Goal: Information Seeking & Learning: Learn about a topic

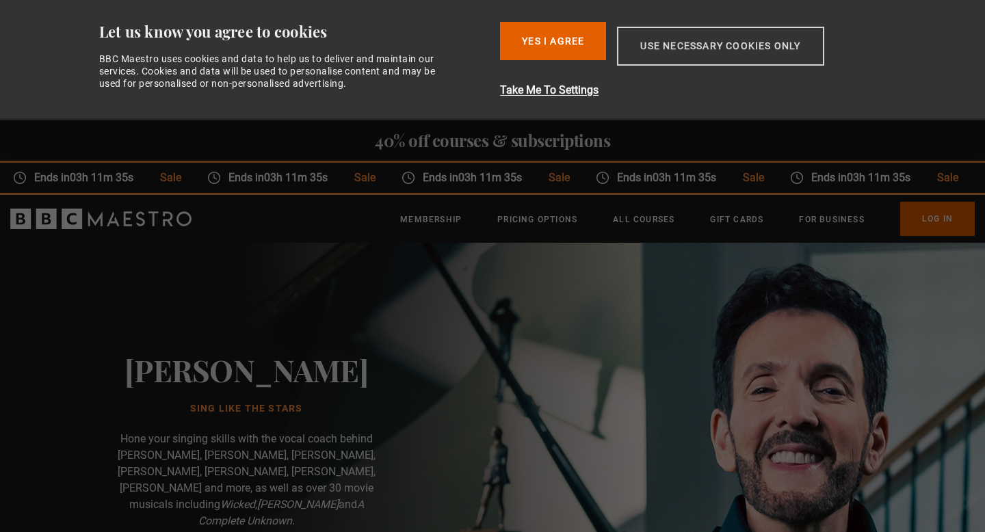
click at [695, 44] on button "Use necessary cookies only" at bounding box center [720, 46] width 207 height 39
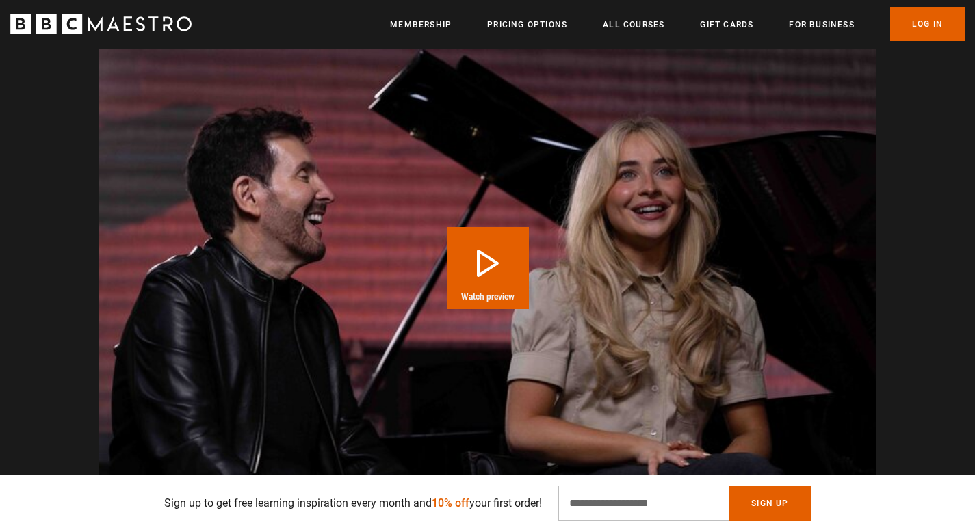
scroll to position [1969, 0]
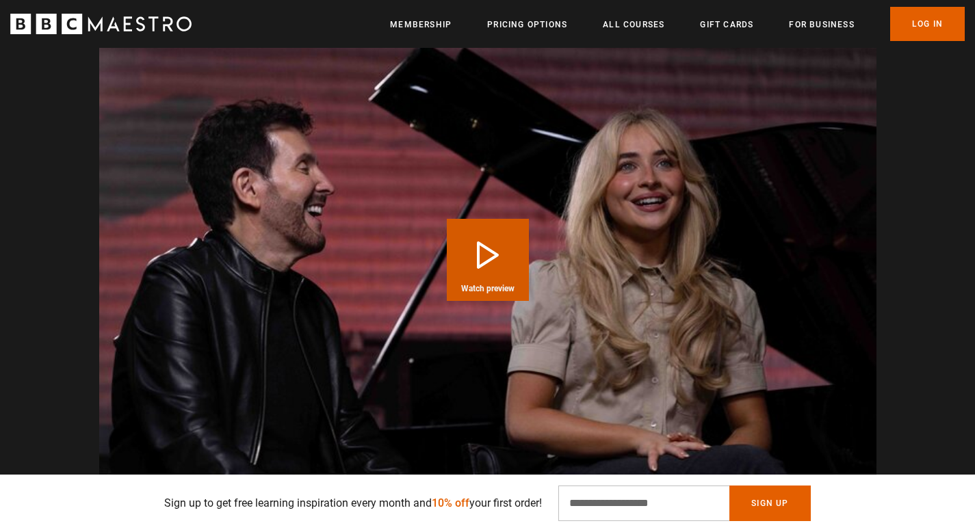
click at [524, 222] on button "Play Course overview for Sing Like the Stars with [PERSON_NAME] Watch preview" at bounding box center [488, 260] width 82 height 82
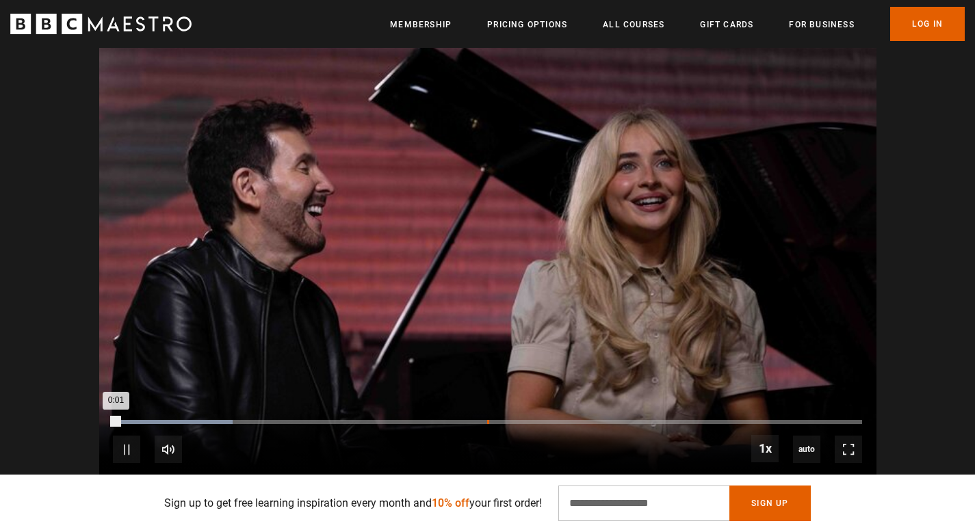
scroll to position [0, 179]
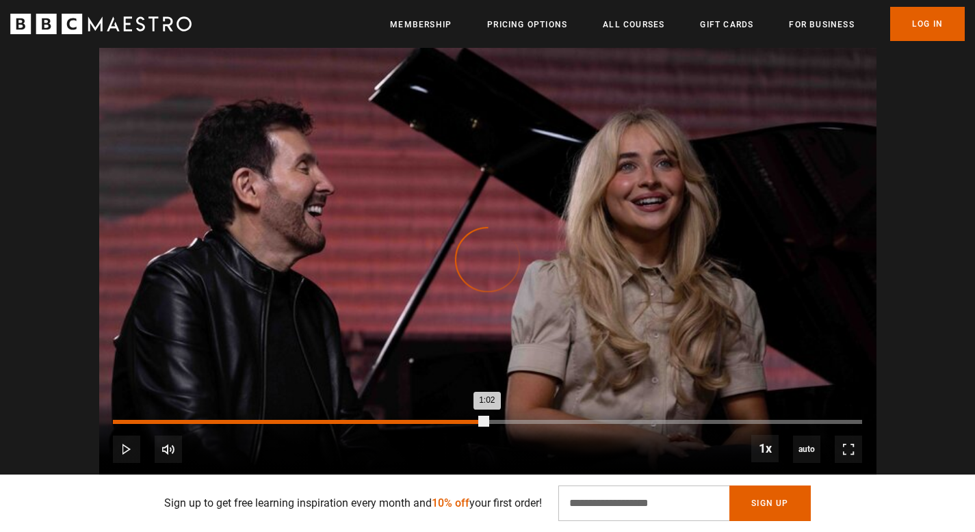
click at [486, 420] on div "Loaded : 0.00% 1:02 1:02" at bounding box center [487, 422] width 748 height 4
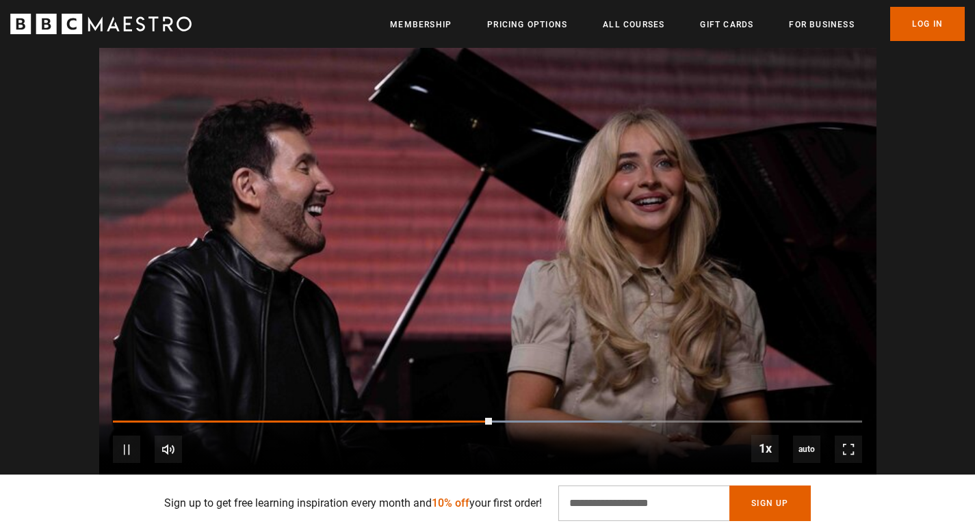
click at [287, 403] on div "10s Skip Back 10 seconds Pause 10s Skip Forward 10 seconds Loaded : 68.00% 0:52…" at bounding box center [487, 441] width 777 height 76
click at [282, 403] on div "10s Skip Back 10 seconds Pause 10s Skip Forward 10 seconds Loaded : 80.00% 0:28…" at bounding box center [487, 441] width 777 height 76
drag, startPoint x: 500, startPoint y: 384, endPoint x: 304, endPoint y: 384, distance: 196.3
click at [304, 403] on div "10s Skip Back 10 seconds Pause 10s Skip Forward 10 seconds Loaded : 100.00% 1:0…" at bounding box center [487, 441] width 777 height 76
click at [286, 403] on div "10s Skip Back 10 seconds Pause 10s Skip Forward 10 seconds Loaded : 100.00% 0:3…" at bounding box center [487, 441] width 777 height 76
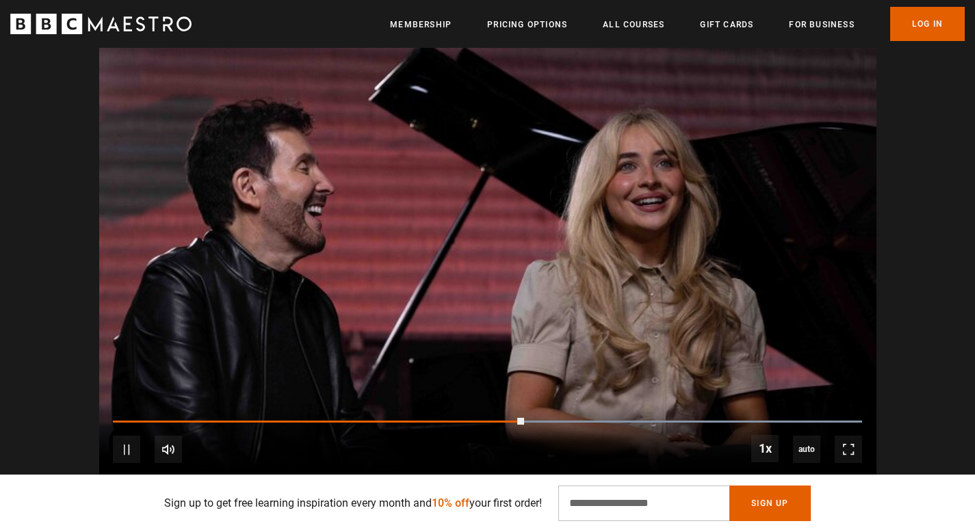
click at [269, 403] on div "10s Skip Back 10 seconds Pause 10s Skip Forward 10 seconds Loaded : 100.00% 0:2…" at bounding box center [487, 441] width 777 height 76
click at [613, 164] on video "Video Player" at bounding box center [487, 259] width 777 height 437
click at [213, 403] on div "10s Skip Back 10 seconds Play 10s Skip Forward 10 seconds Loaded : 100.00% 0:28…" at bounding box center [487, 441] width 777 height 76
click at [203, 403] on div "10s Skip Back 10 seconds Play 10s Skip Forward 10 seconds Loaded : 100.00% 0:28…" at bounding box center [487, 441] width 777 height 76
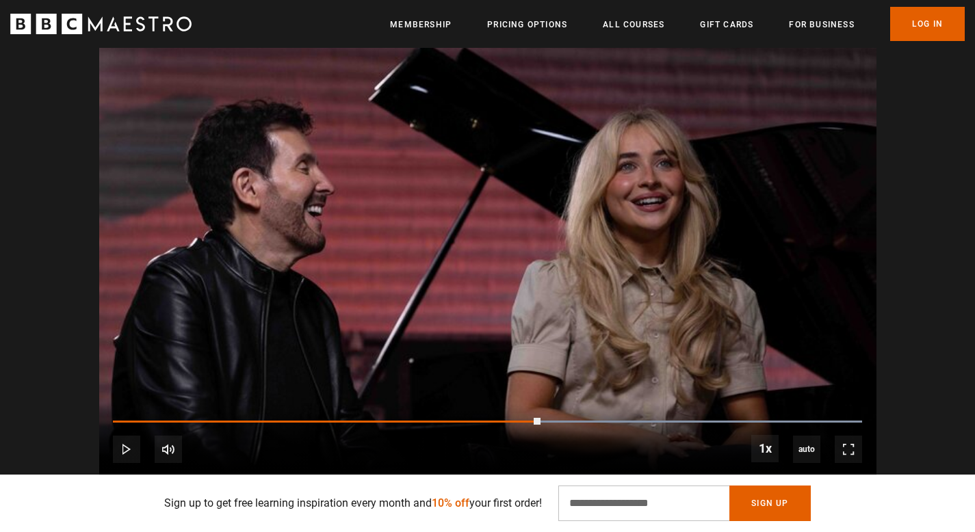
click at [367, 274] on video "Video Player" at bounding box center [487, 259] width 777 height 437
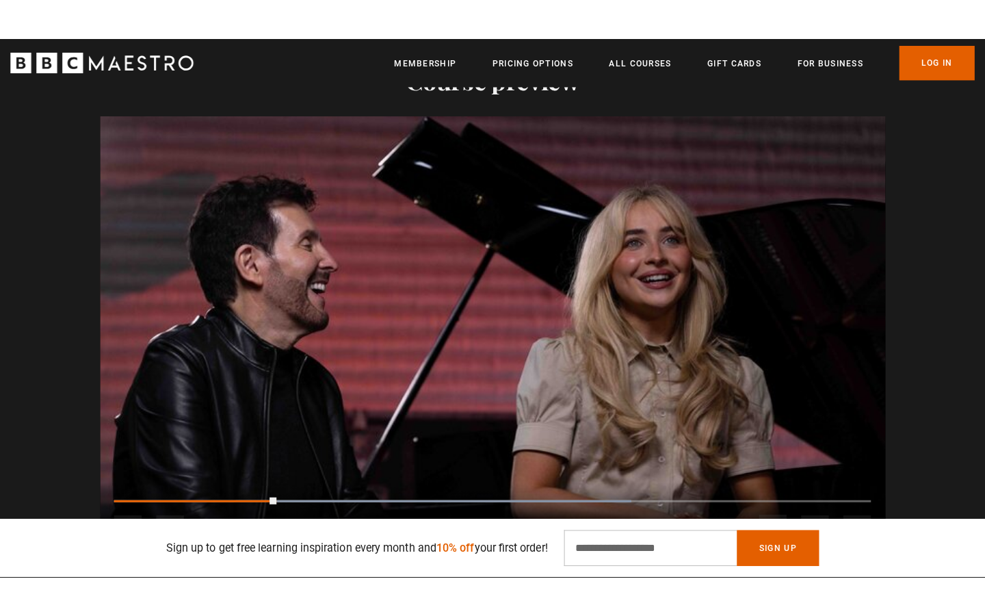
scroll to position [0, 538]
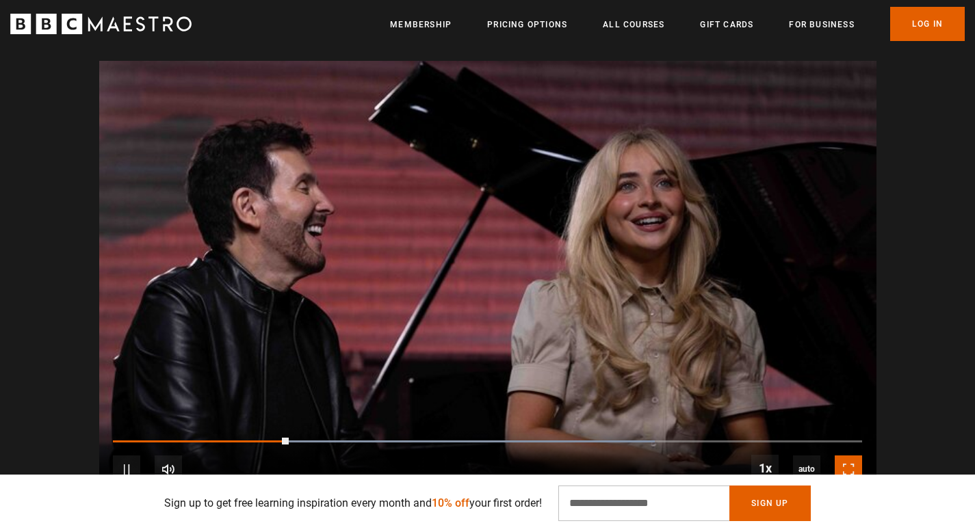
click at [845, 456] on span "Video Player" at bounding box center [847, 469] width 27 height 27
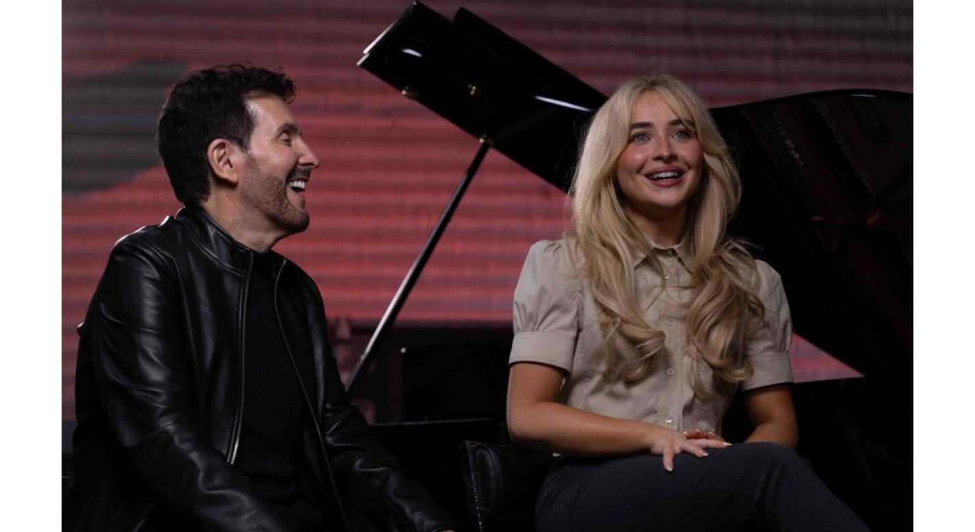
scroll to position [0, 1792]
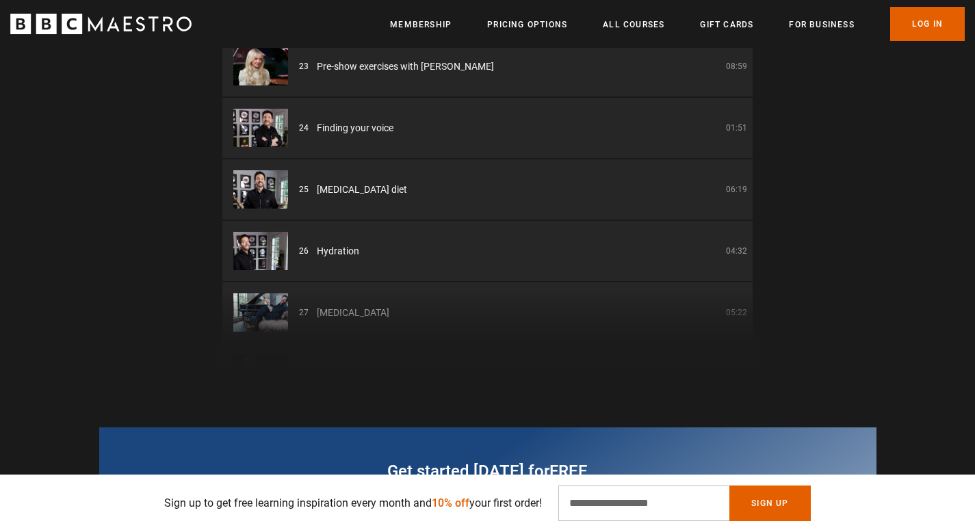
scroll to position [1579, 0]
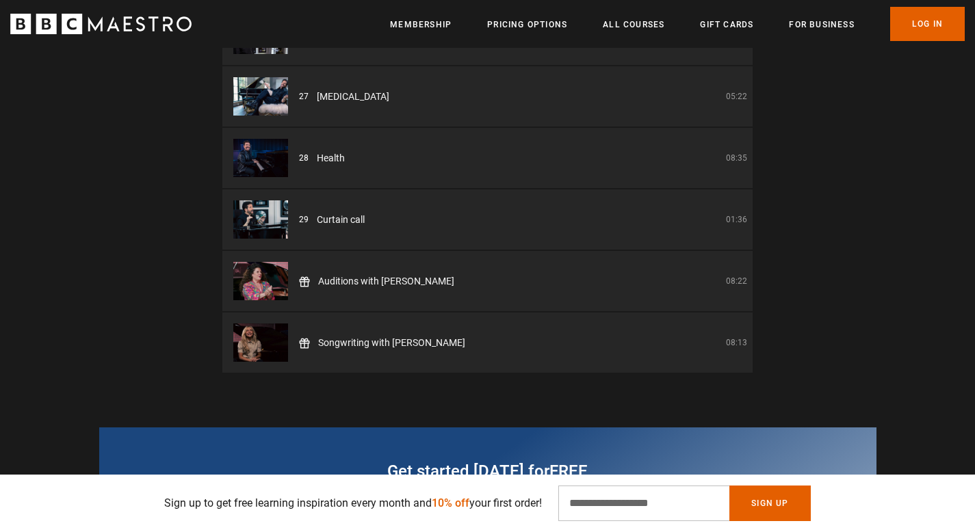
click at [339, 336] on span "Songwriting with [PERSON_NAME]" at bounding box center [391, 343] width 147 height 14
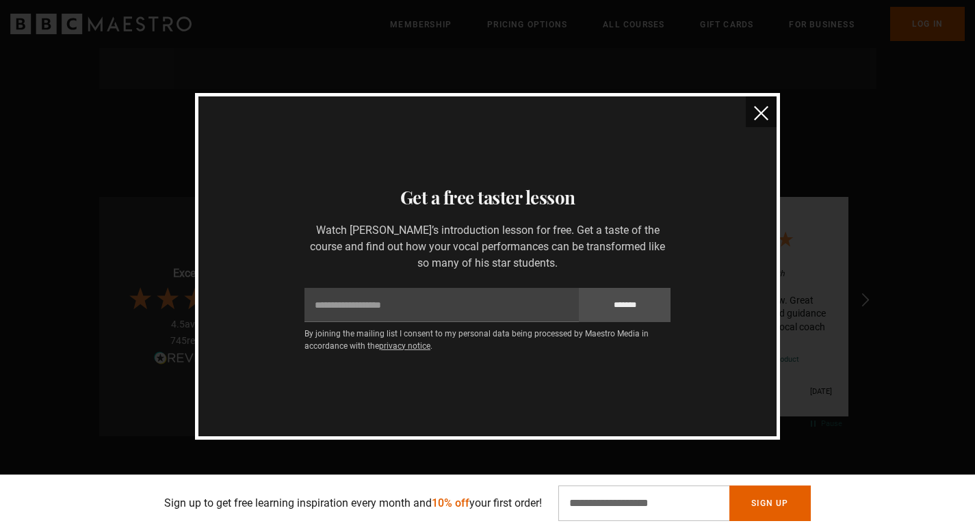
scroll to position [3340, 0]
click at [759, 122] on button "close" at bounding box center [761, 111] width 31 height 31
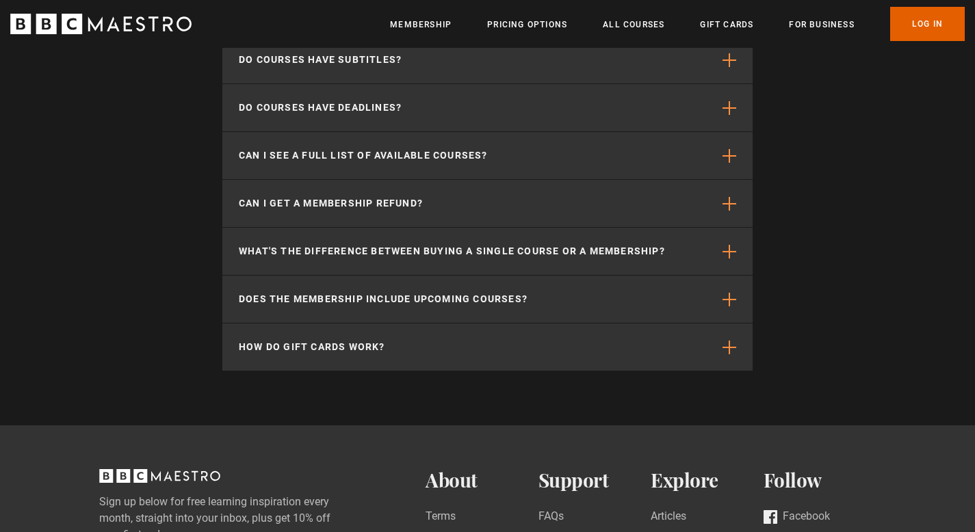
scroll to position [5682, 0]
